Goal: Task Accomplishment & Management: Manage account settings

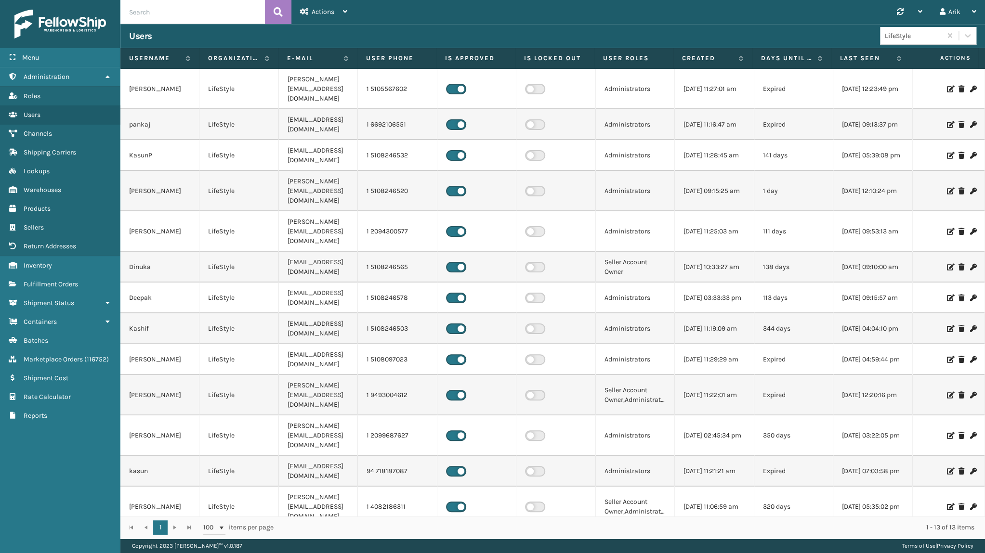
click at [832, 14] on div "Synchronise all channels Arik Log Out" at bounding box center [670, 12] width 629 height 24
click at [164, 9] on input "text" at bounding box center [192, 12] width 144 height 24
paste input "7212735"
type input "7212735"
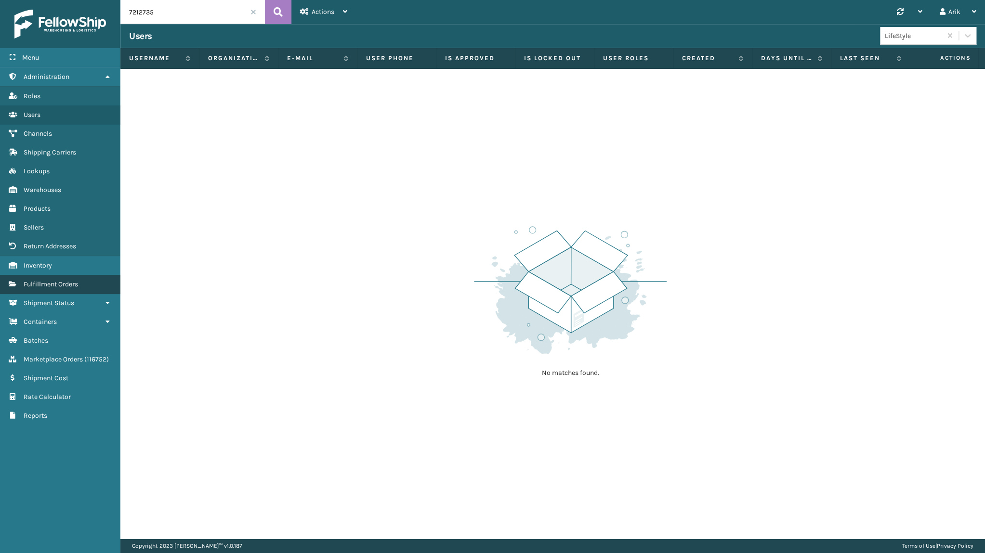
click at [60, 286] on span "Fulfillment Orders" at bounding box center [51, 284] width 54 height 8
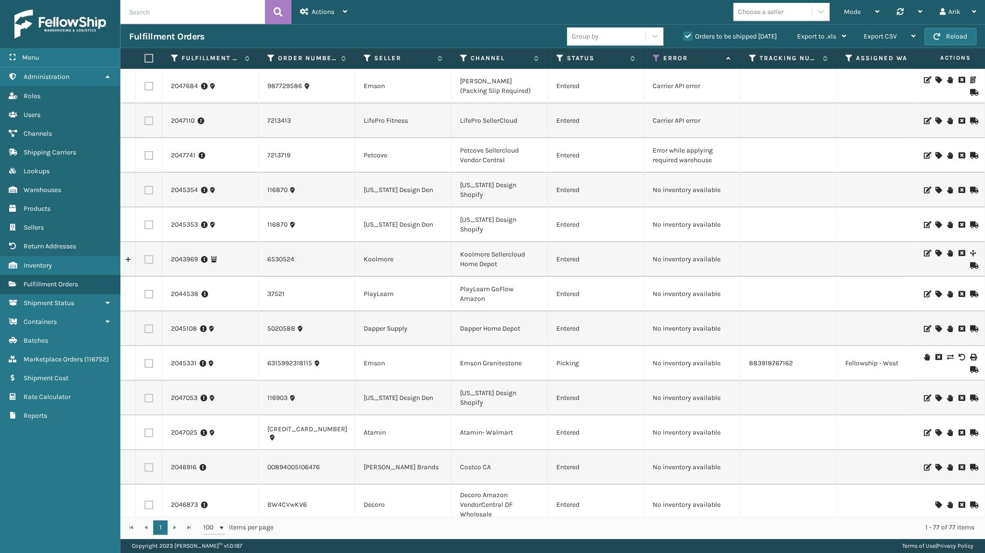
click at [156, 5] on input "text" at bounding box center [192, 12] width 144 height 24
paste input "7212735"
type input "7212735"
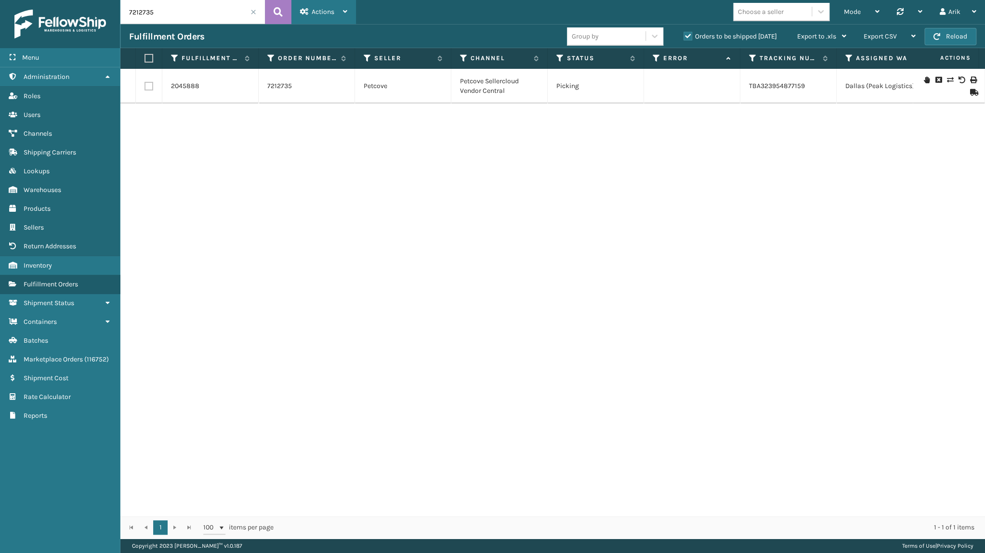
click at [317, 12] on span "Actions" at bounding box center [323, 12] width 23 height 8
click at [608, 183] on div "2045888 7212735 Petcove Petcove Sellercloud Vendor Central Picking TBA323954877…" at bounding box center [552, 292] width 864 height 447
click at [185, 83] on link "2045888" at bounding box center [185, 86] width 28 height 10
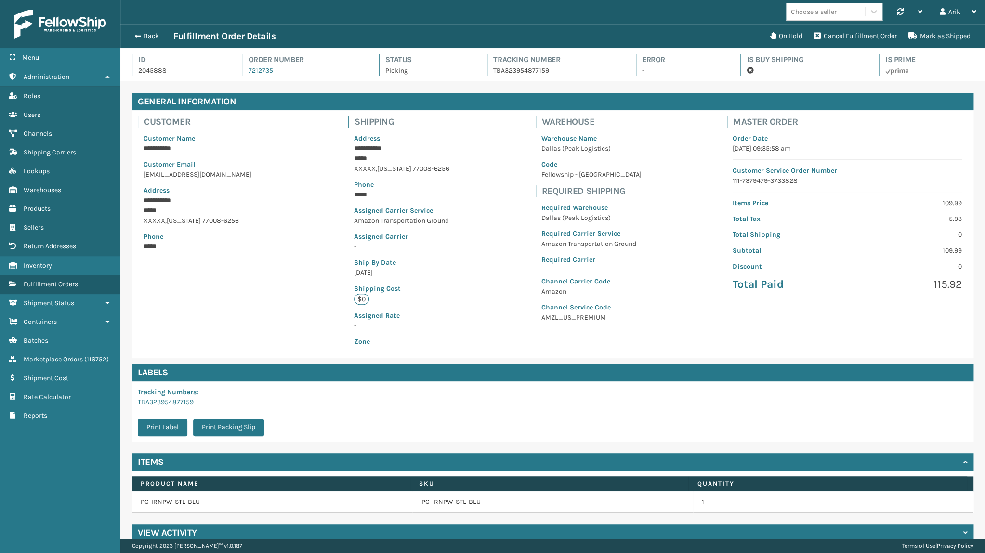
scroll to position [23, 864]
click at [794, 36] on button "On Hold" at bounding box center [786, 35] width 44 height 19
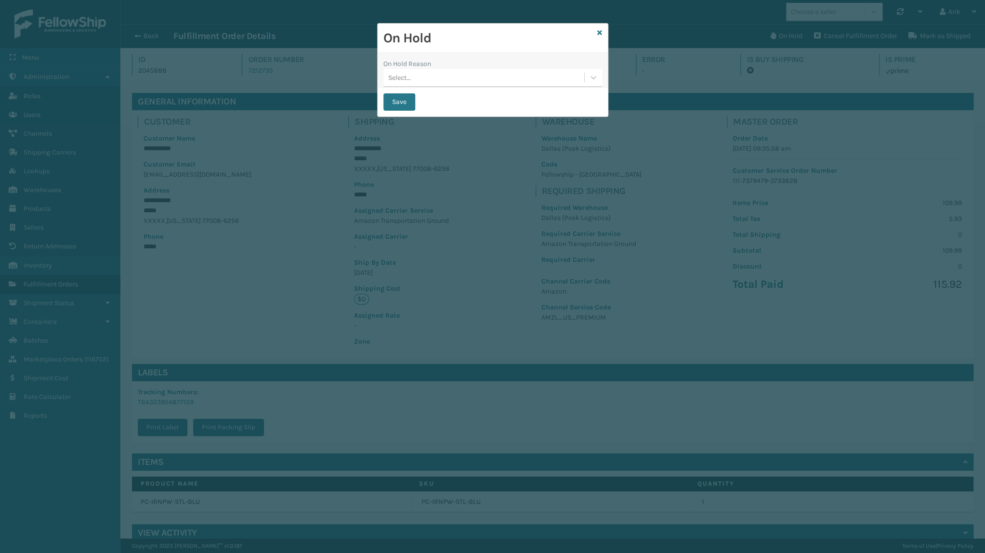
click at [456, 79] on div "Select..." at bounding box center [483, 78] width 201 height 16
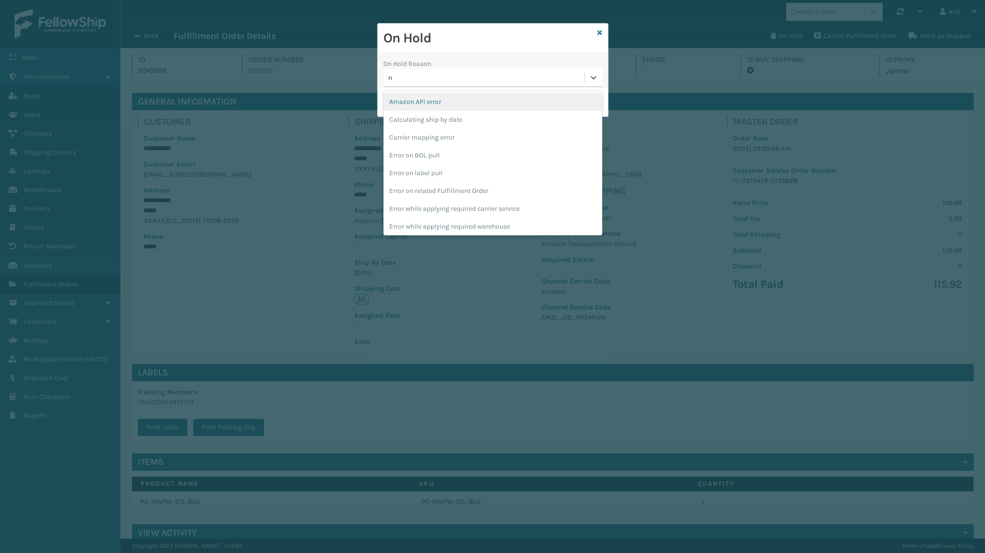
type input "no"
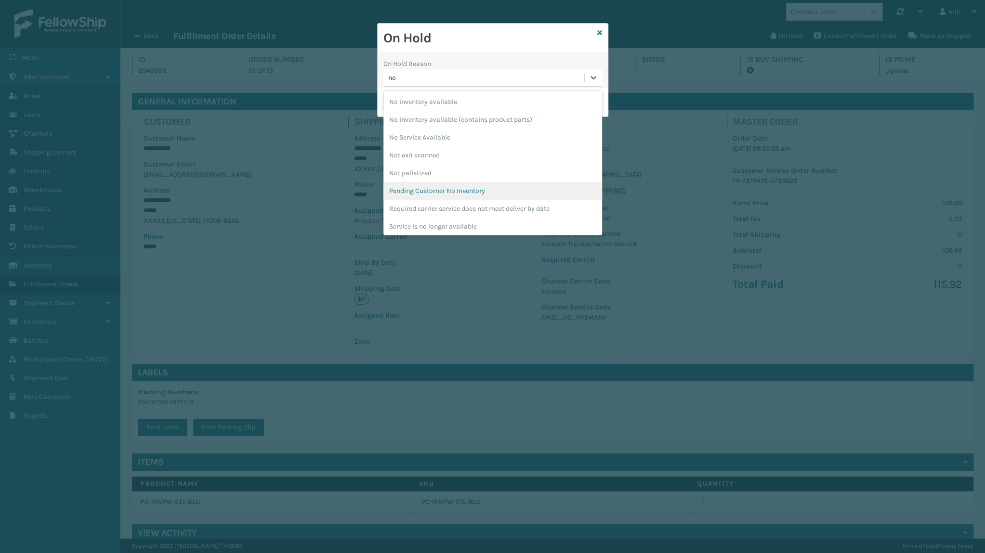
click at [449, 191] on div "Pending Customer No Inventory" at bounding box center [492, 191] width 219 height 18
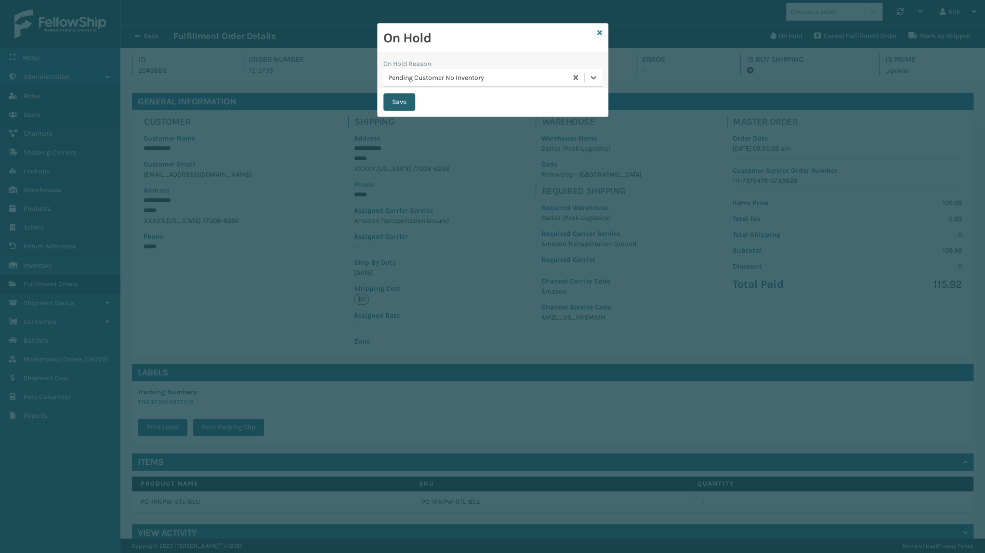
click at [400, 101] on button "Save" at bounding box center [399, 101] width 32 height 17
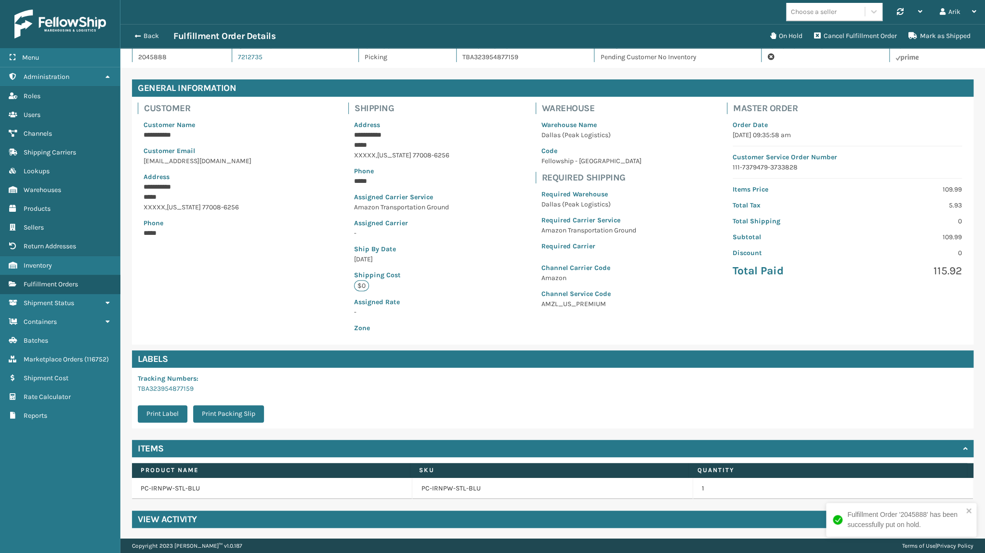
scroll to position [14, 0]
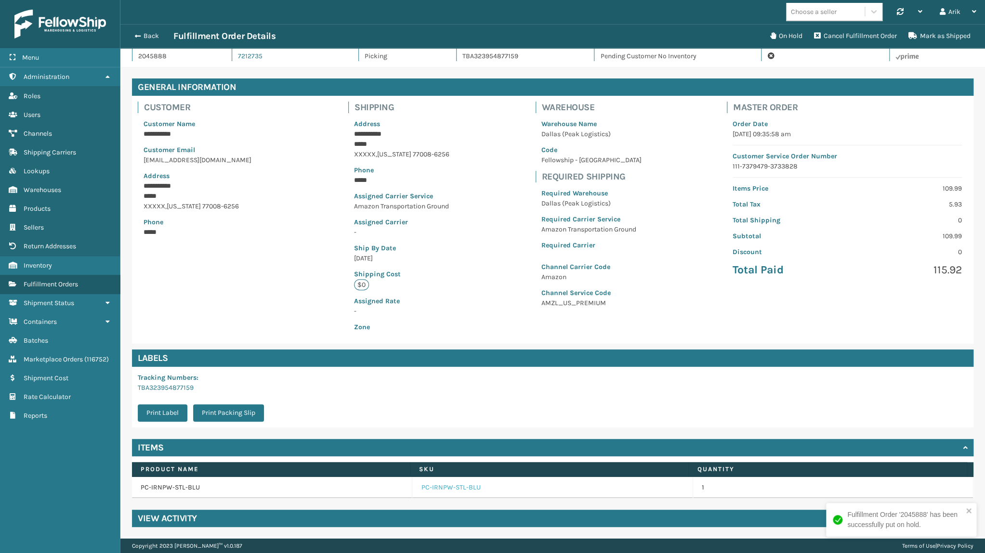
click at [423, 488] on link "PC-IRNPW-STL-BLU" at bounding box center [450, 488] width 59 height 10
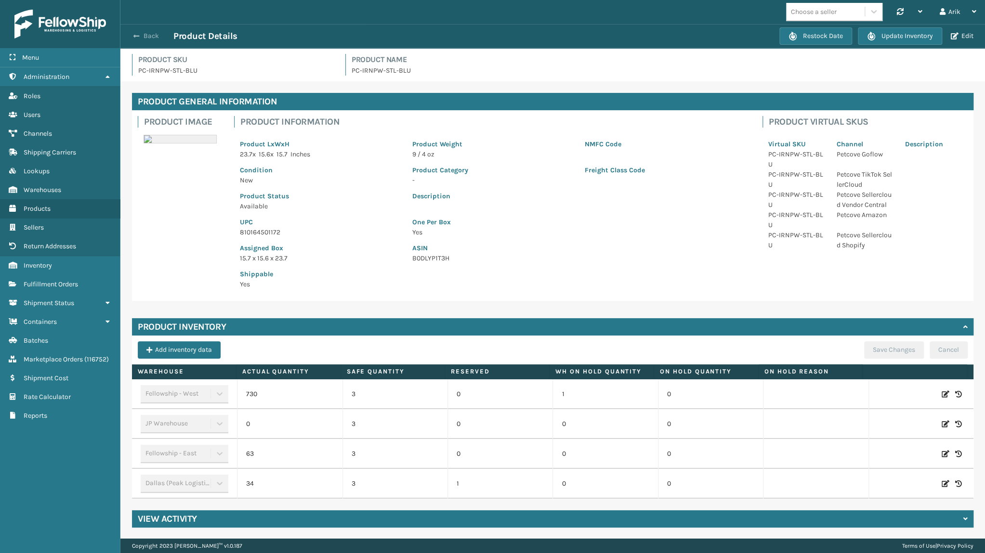
click at [133, 36] on span "button" at bounding box center [136, 36] width 6 height 7
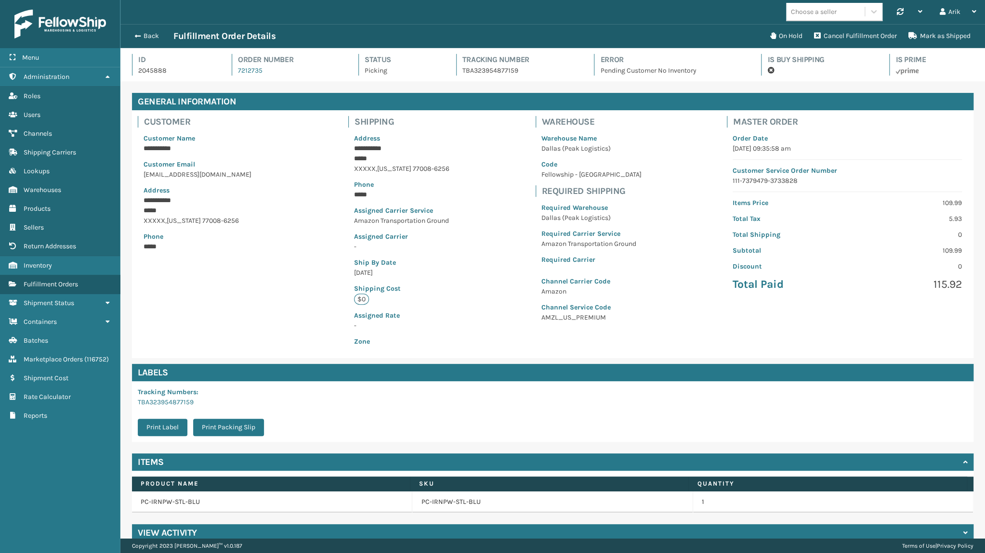
scroll to position [23, 864]
click at [139, 35] on span "button" at bounding box center [136, 36] width 6 height 7
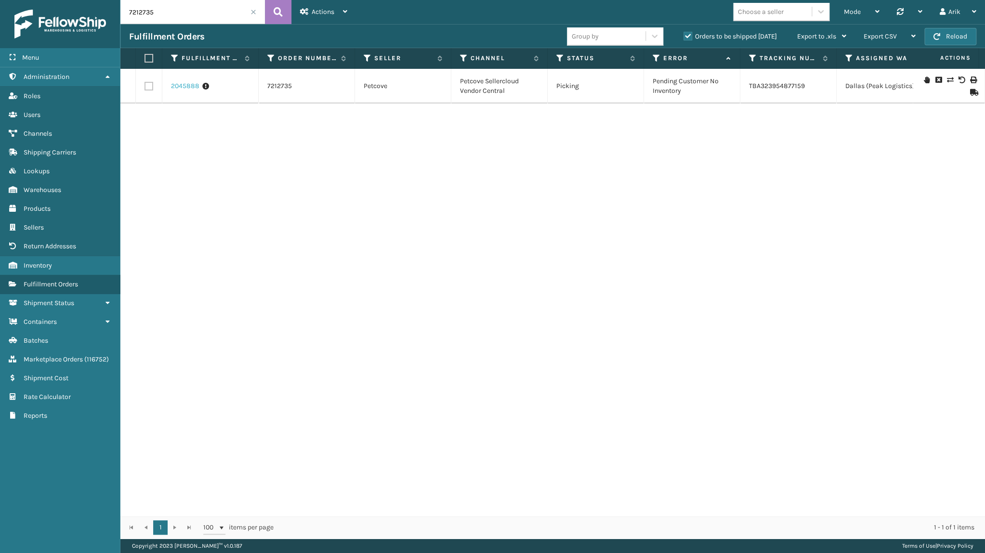
click at [178, 87] on link "2045888" at bounding box center [185, 86] width 28 height 10
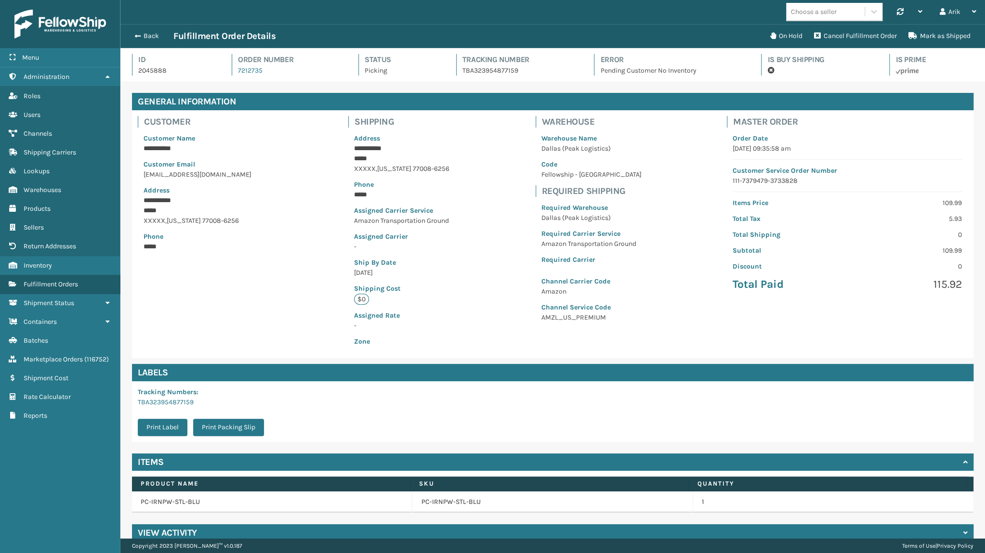
scroll to position [23, 864]
click at [139, 35] on span "button" at bounding box center [136, 36] width 6 height 7
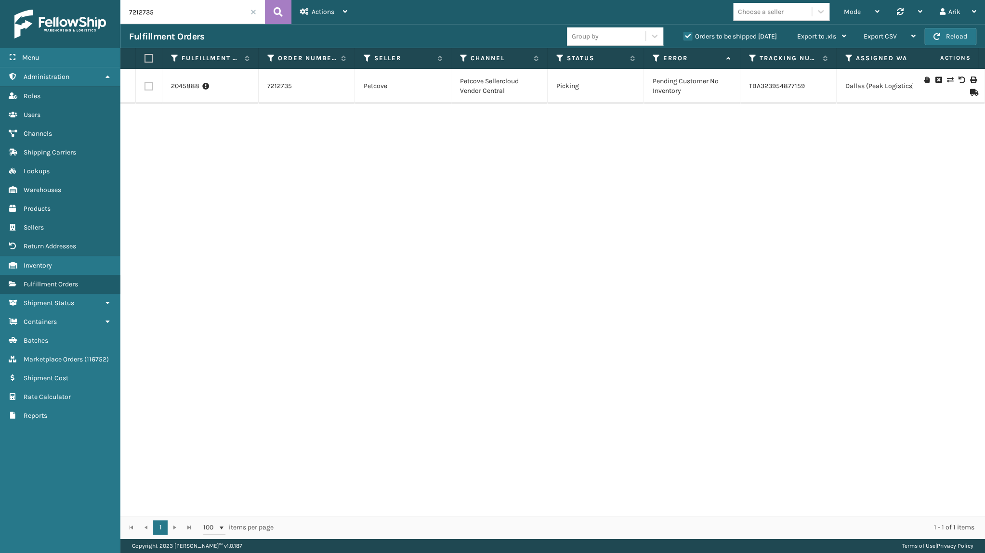
click at [149, 84] on label at bounding box center [148, 86] width 9 height 9
click at [145, 84] on input "checkbox" at bounding box center [144, 85] width 0 height 6
checkbox input "true"
click at [644, 33] on span "Bulk Actions" at bounding box center [628, 36] width 38 height 8
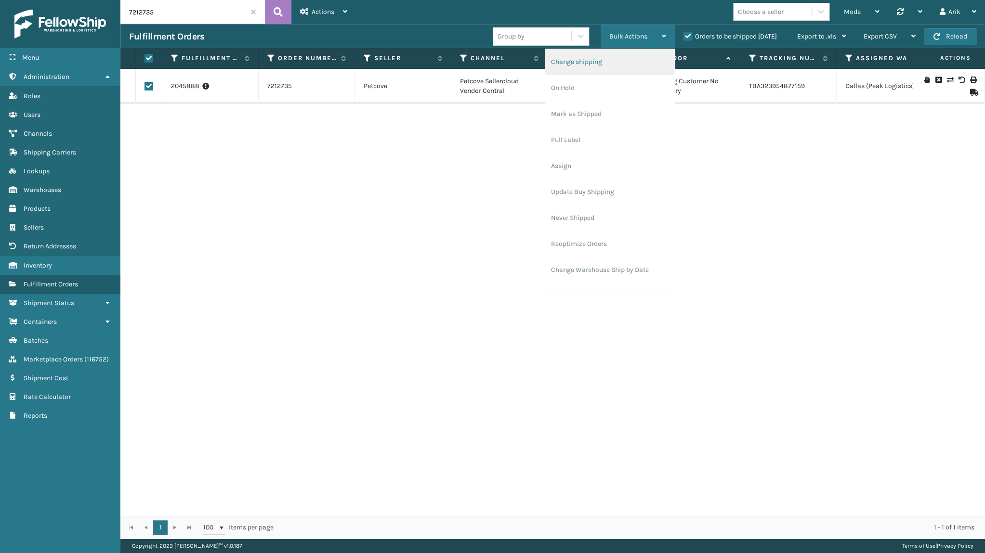
click at [607, 67] on li "Change shipping" at bounding box center [609, 62] width 129 height 26
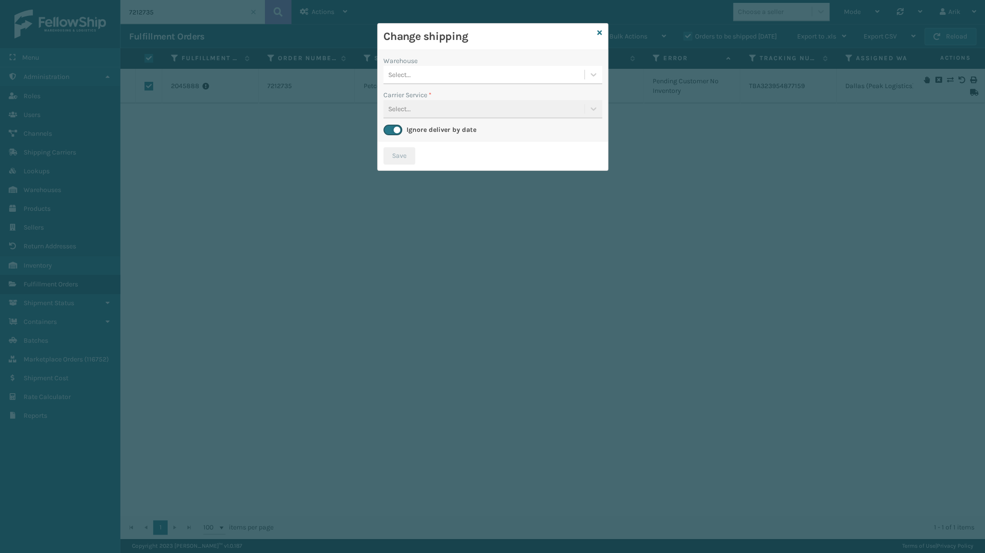
click at [439, 73] on div "Select..." at bounding box center [483, 75] width 201 height 16
click at [438, 130] on div "Fellowship - West" at bounding box center [492, 135] width 219 height 18
click at [407, 114] on div "Carrier Service * Select..." at bounding box center [492, 104] width 219 height 28
click at [411, 104] on div "Carrier Service * Select..." at bounding box center [492, 104] width 219 height 28
drag, startPoint x: 424, startPoint y: 108, endPoint x: 397, endPoint y: 126, distance: 31.9
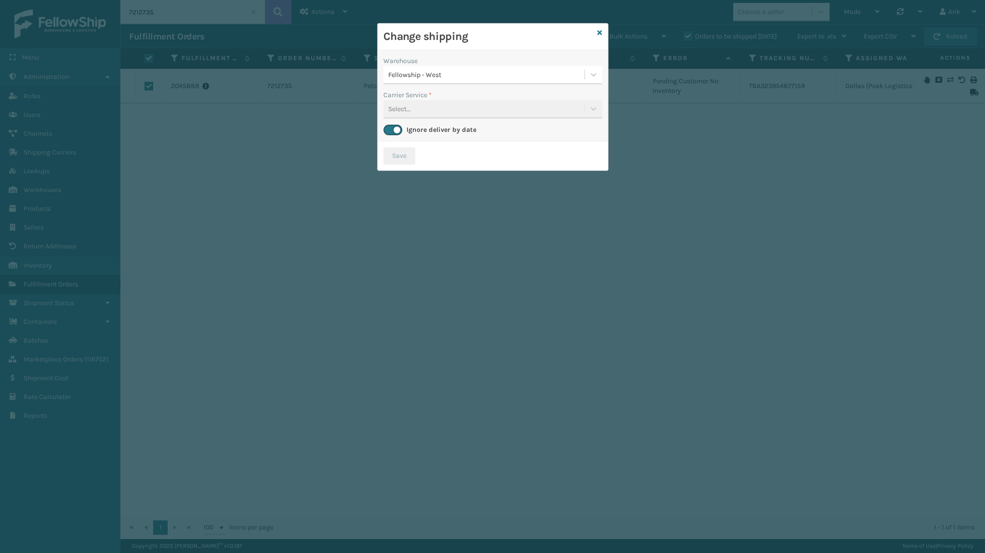
click at [425, 109] on div "Carrier Service * Select..." at bounding box center [492, 104] width 219 height 28
click at [396, 128] on label at bounding box center [392, 130] width 19 height 11
click at [390, 128] on input "checkbox" at bounding box center [386, 127] width 6 height 6
checkbox input "false"
click at [403, 108] on div "Carrier Service * Select..." at bounding box center [492, 104] width 219 height 28
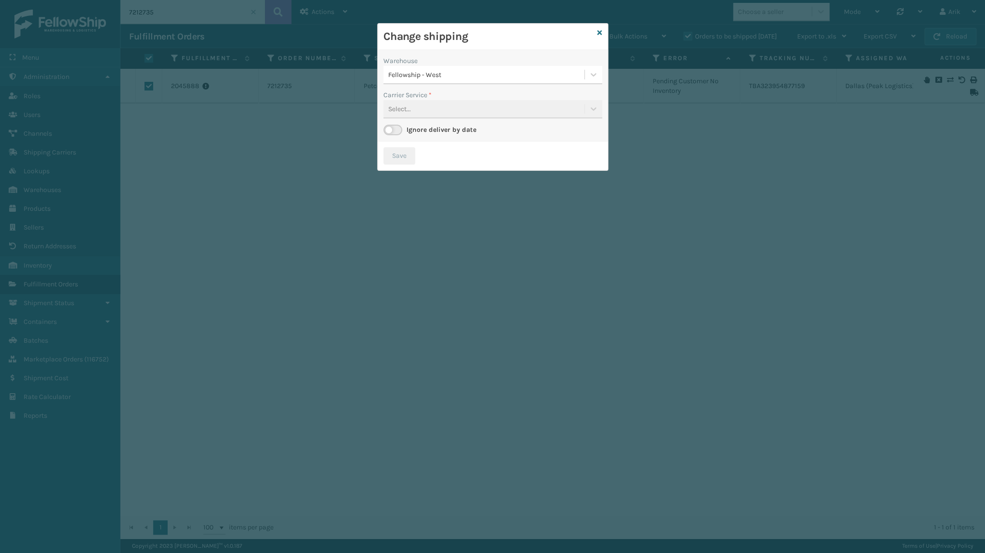
click at [420, 110] on div "Carrier Service * Select..." at bounding box center [492, 104] width 219 height 28
click at [423, 110] on div "Carrier Service * Select..." at bounding box center [492, 104] width 219 height 28
click at [429, 107] on div "Carrier Service * Select..." at bounding box center [492, 104] width 219 height 28
click at [492, 107] on div "Carrier Service * Select..." at bounding box center [492, 104] width 219 height 28
click at [474, 77] on div "Fellowship - West" at bounding box center [486, 75] width 197 height 10
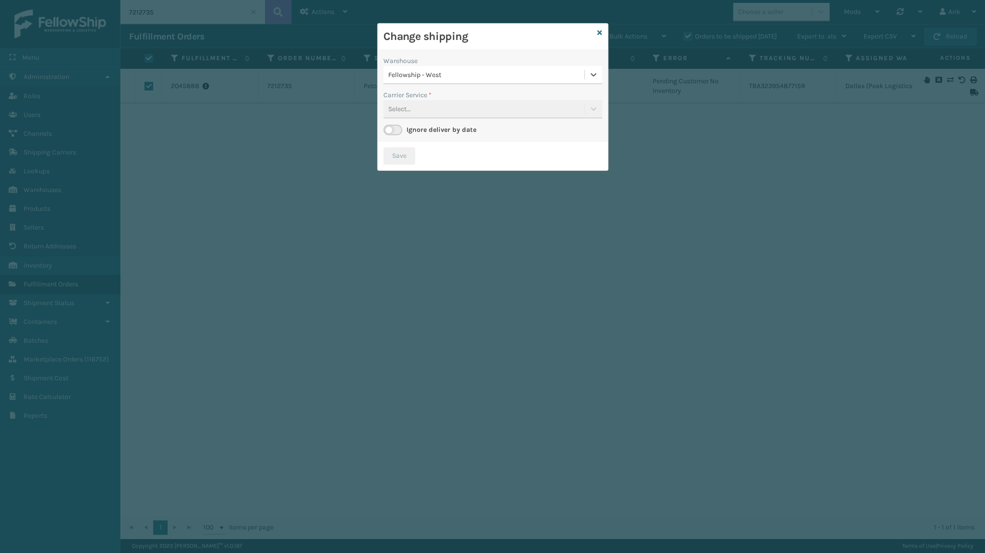
click at [474, 77] on div "Fellowship - West" at bounding box center [486, 75] width 197 height 10
click at [599, 32] on icon at bounding box center [599, 32] width 5 height 7
checkbox input "false"
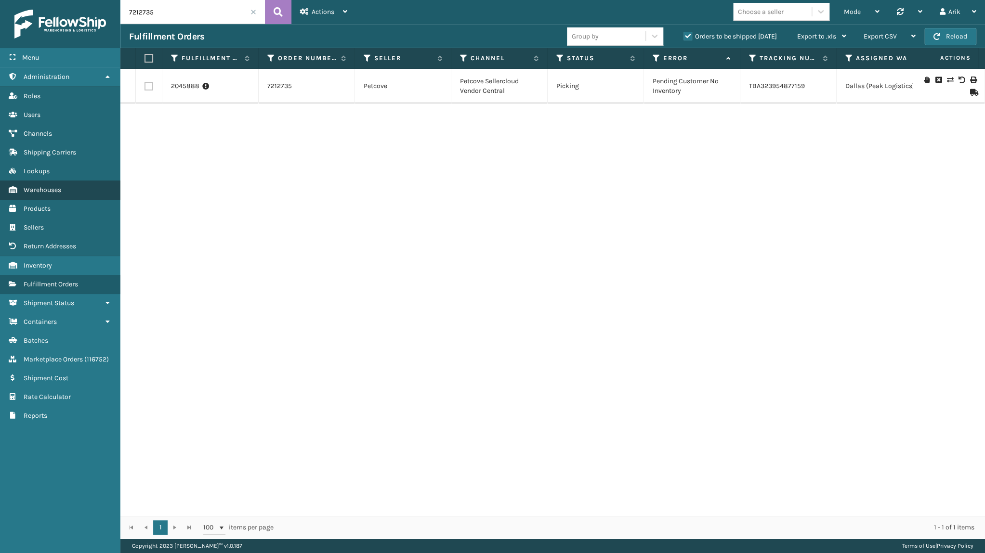
click at [43, 196] on link "Warehouses" at bounding box center [60, 190] width 120 height 19
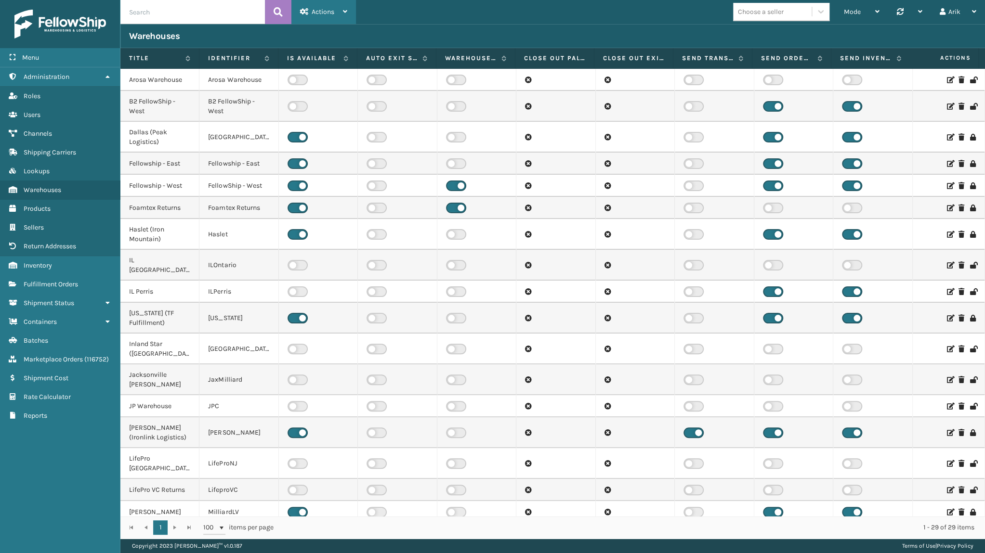
click at [315, 11] on span "Actions" at bounding box center [323, 12] width 23 height 8
click at [334, 35] on button "New Warehouse" at bounding box center [356, 37] width 129 height 25
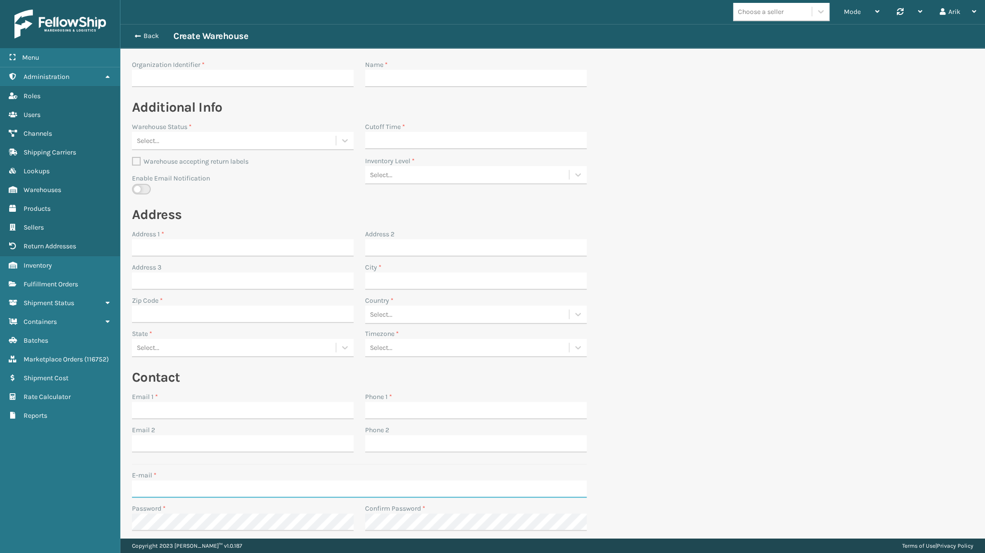
type input "arik"
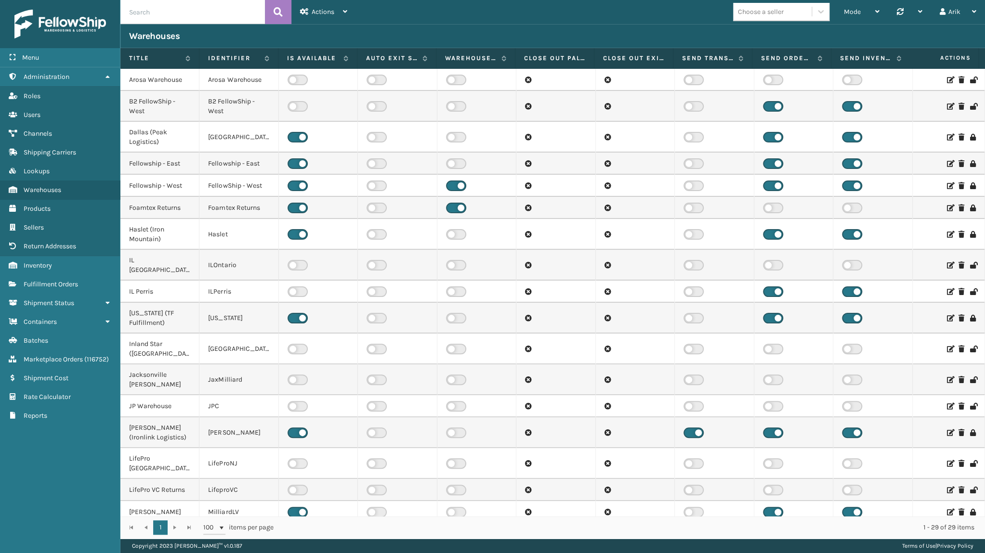
click at [247, 162] on td "Fellowship - East" at bounding box center [238, 164] width 79 height 22
click at [947, 164] on icon at bounding box center [950, 163] width 6 height 7
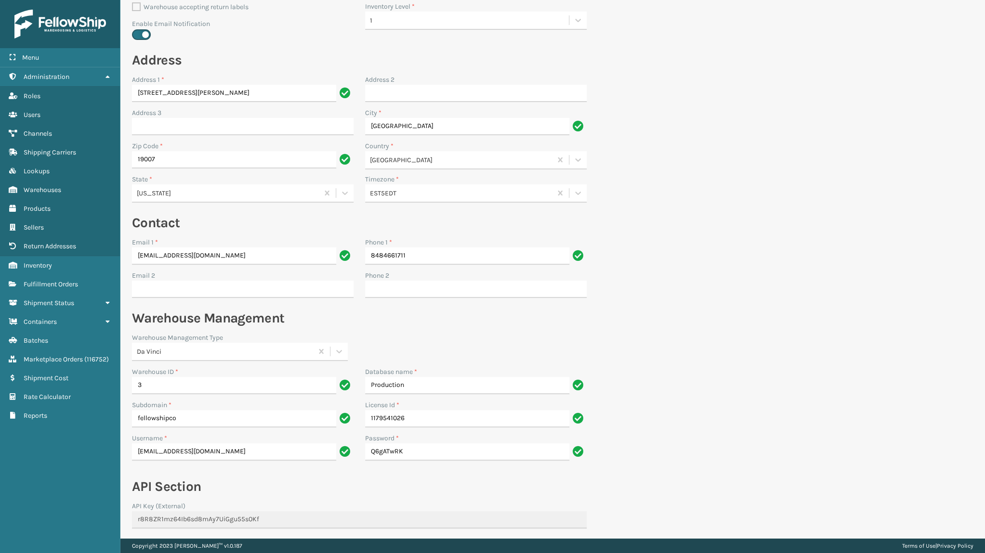
scroll to position [219, 0]
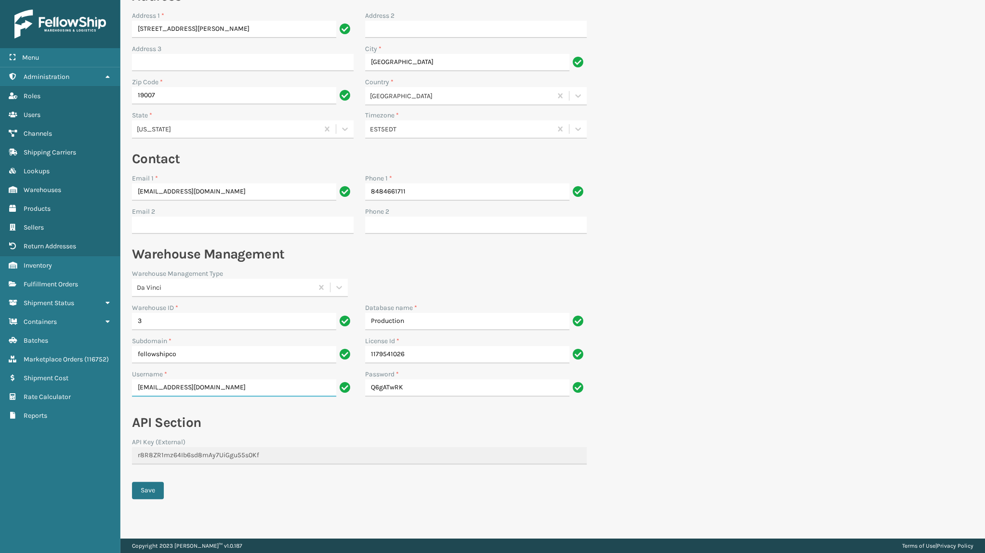
click at [205, 380] on input "[EMAIL_ADDRESS][DOMAIN_NAME]" at bounding box center [234, 387] width 204 height 17
click at [206, 380] on input "[EMAIL_ADDRESS][DOMAIN_NAME]" at bounding box center [234, 387] width 204 height 17
click at [388, 388] on input "Q6gATwRK" at bounding box center [467, 387] width 204 height 17
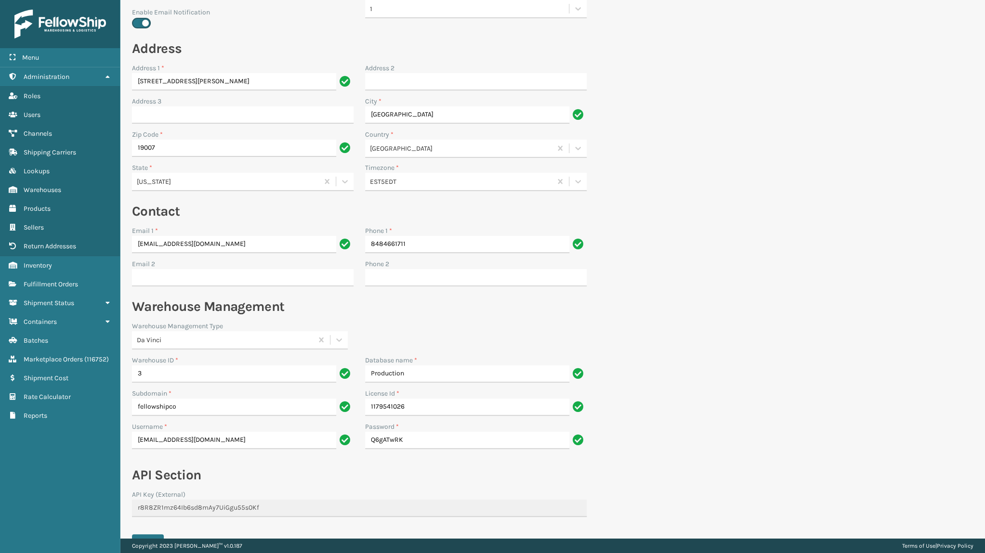
scroll to position [43, 0]
